Goal: Transaction & Acquisition: Purchase product/service

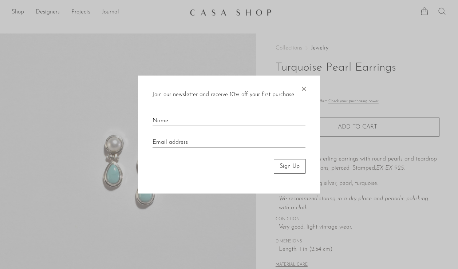
click at [282, 36] on div at bounding box center [229, 134] width 458 height 269
click at [307, 85] on span "×" at bounding box center [303, 86] width 7 height 23
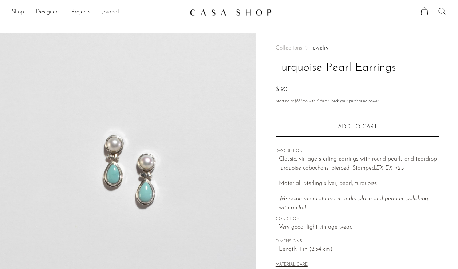
click at [20, 13] on link "Shop" at bounding box center [18, 12] width 12 height 9
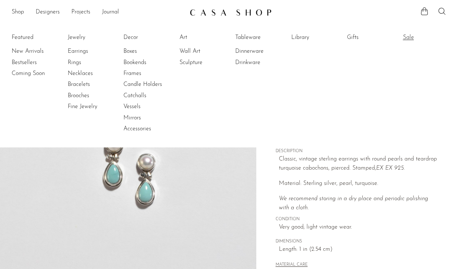
click at [409, 36] on link "Sale" at bounding box center [430, 38] width 55 height 8
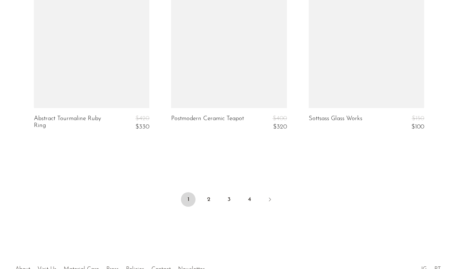
scroll to position [2394, 0]
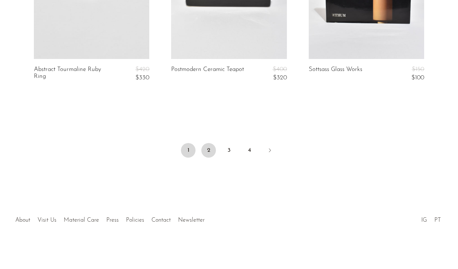
click at [207, 148] on link "2" at bounding box center [208, 150] width 15 height 15
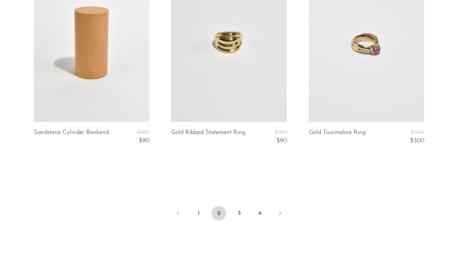
scroll to position [2344, 0]
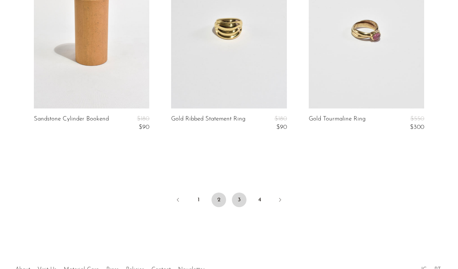
click at [244, 199] on link "3" at bounding box center [239, 200] width 15 height 15
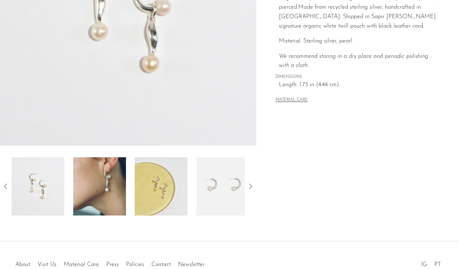
scroll to position [162, 0]
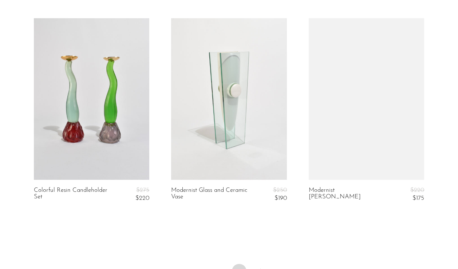
scroll to position [2327, 0]
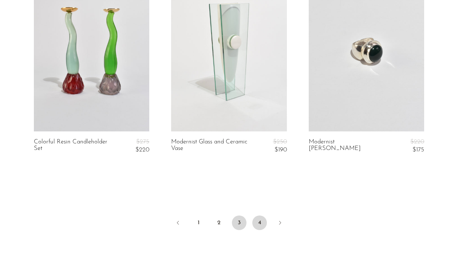
click at [253, 216] on link "4" at bounding box center [259, 223] width 15 height 15
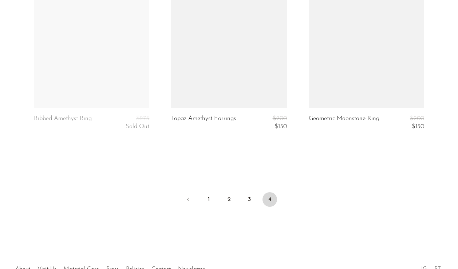
scroll to position [1530, 0]
